Goal: Find specific page/section: Find specific page/section

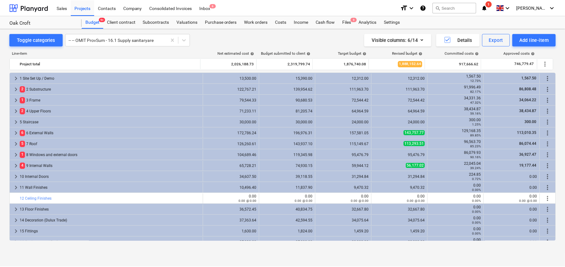
scroll to position [188, 0]
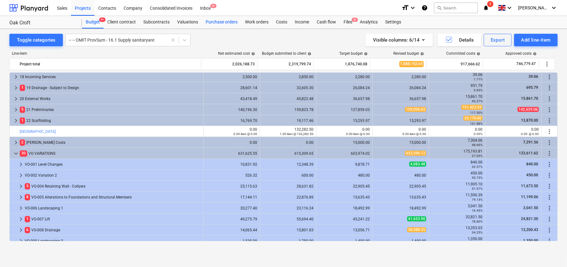
click at [223, 22] on div "Purchase orders" at bounding box center [221, 22] width 39 height 13
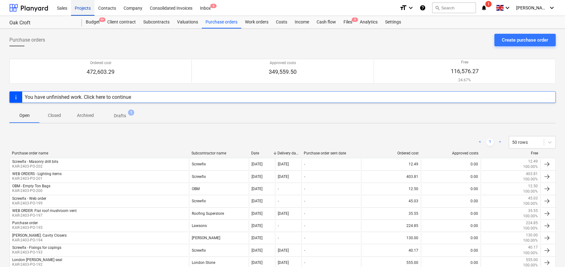
click at [81, 8] on div "Projects" at bounding box center [82, 8] width 23 height 16
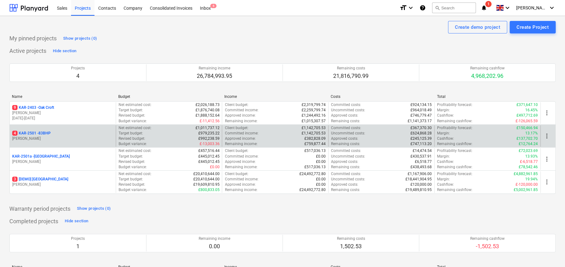
click at [45, 136] on p "[PERSON_NAME]" at bounding box center [62, 138] width 101 height 5
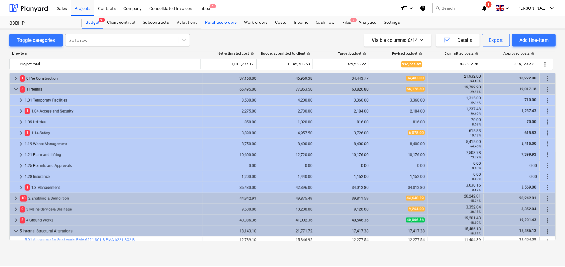
scroll to position [131, 0]
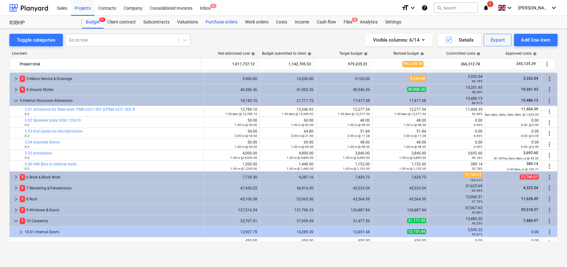
click at [211, 20] on div "Purchase orders" at bounding box center [221, 22] width 39 height 13
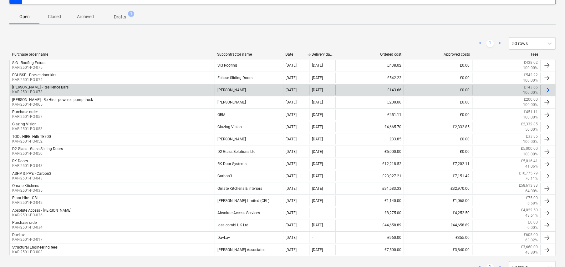
scroll to position [122, 0]
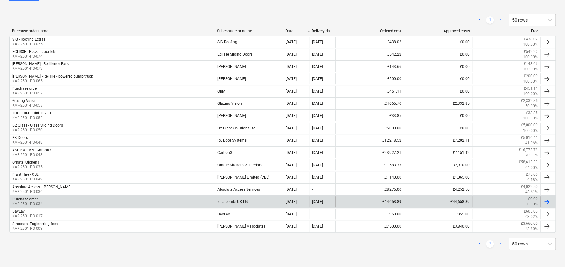
click at [243, 201] on div "Idealcombi UK Ltd" at bounding box center [249, 201] width 68 height 11
